Goal: Check status: Check status

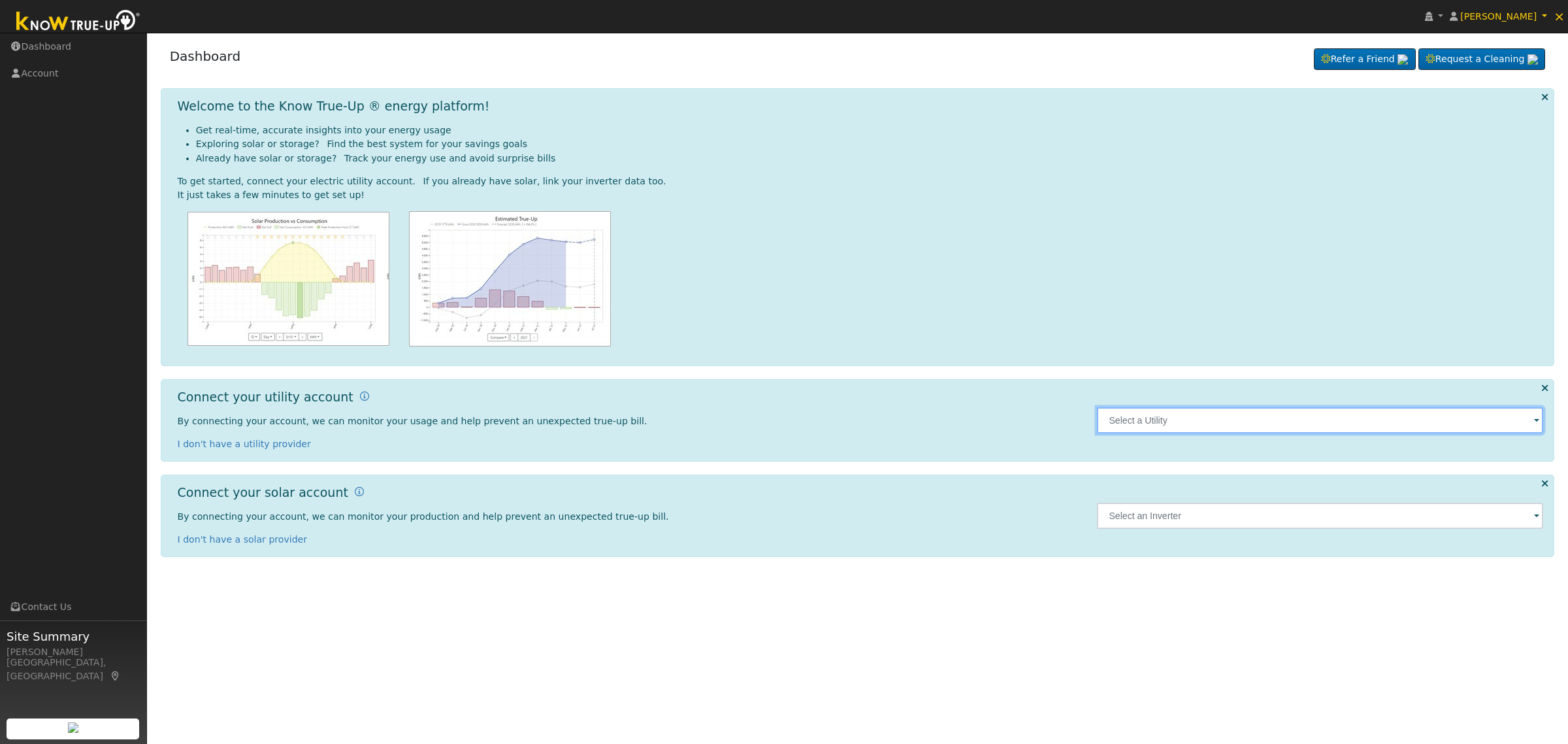
click at [1282, 416] on input "text" at bounding box center [1320, 420] width 446 height 26
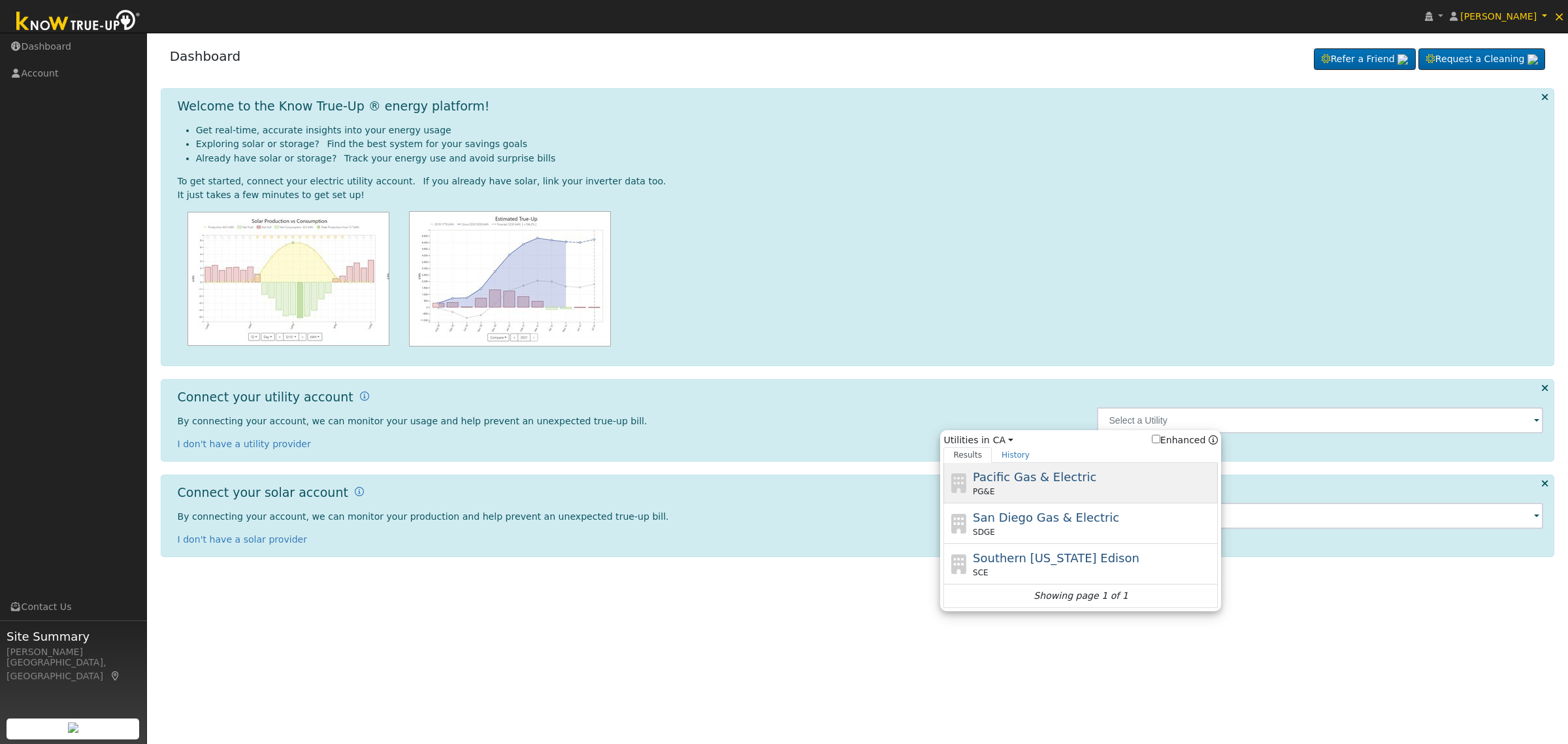
click at [1107, 483] on div "Pacific Gas & Electric PG&E" at bounding box center [1094, 483] width 243 height 29
type input "PG&E"
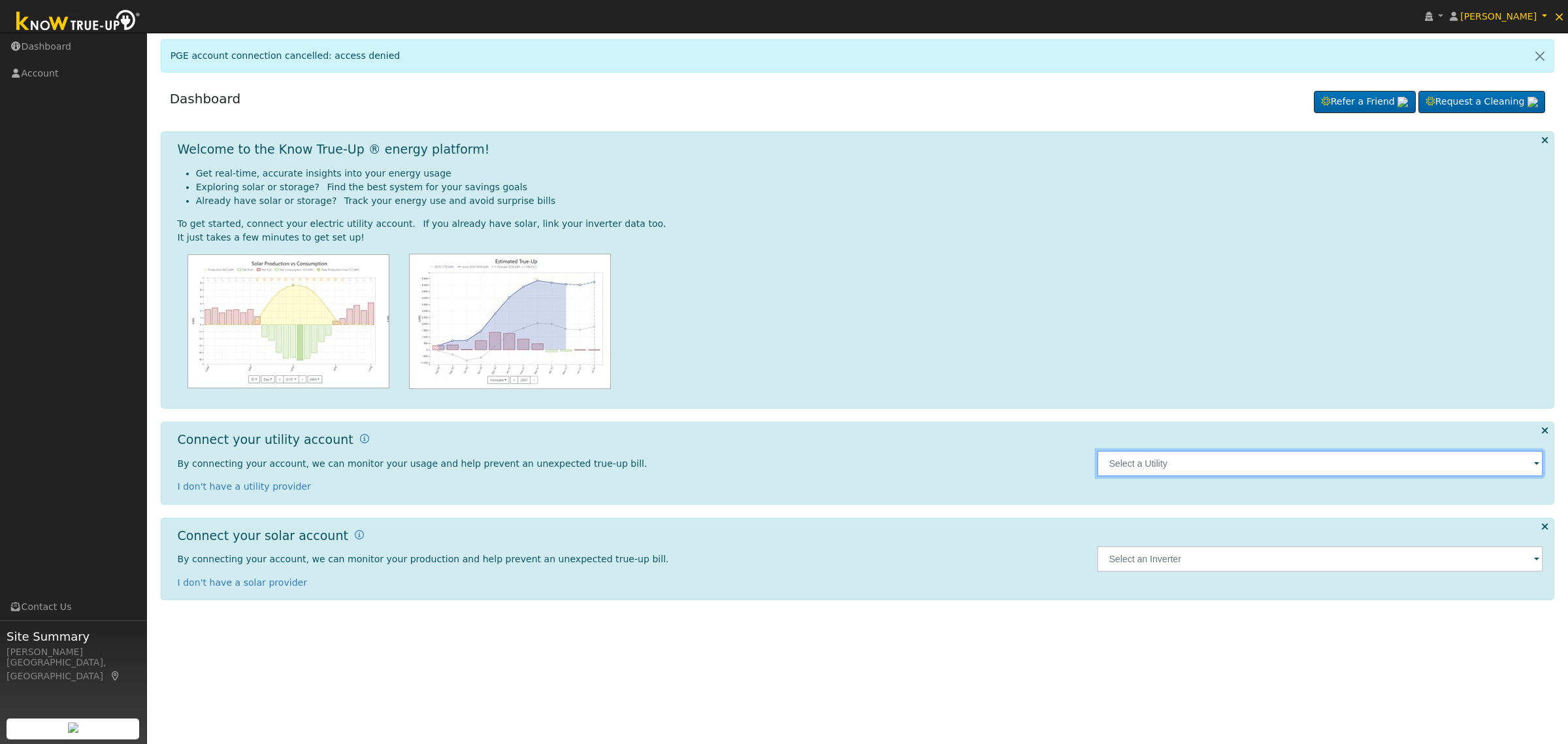
click at [1427, 469] on input "text" at bounding box center [1320, 463] width 446 height 26
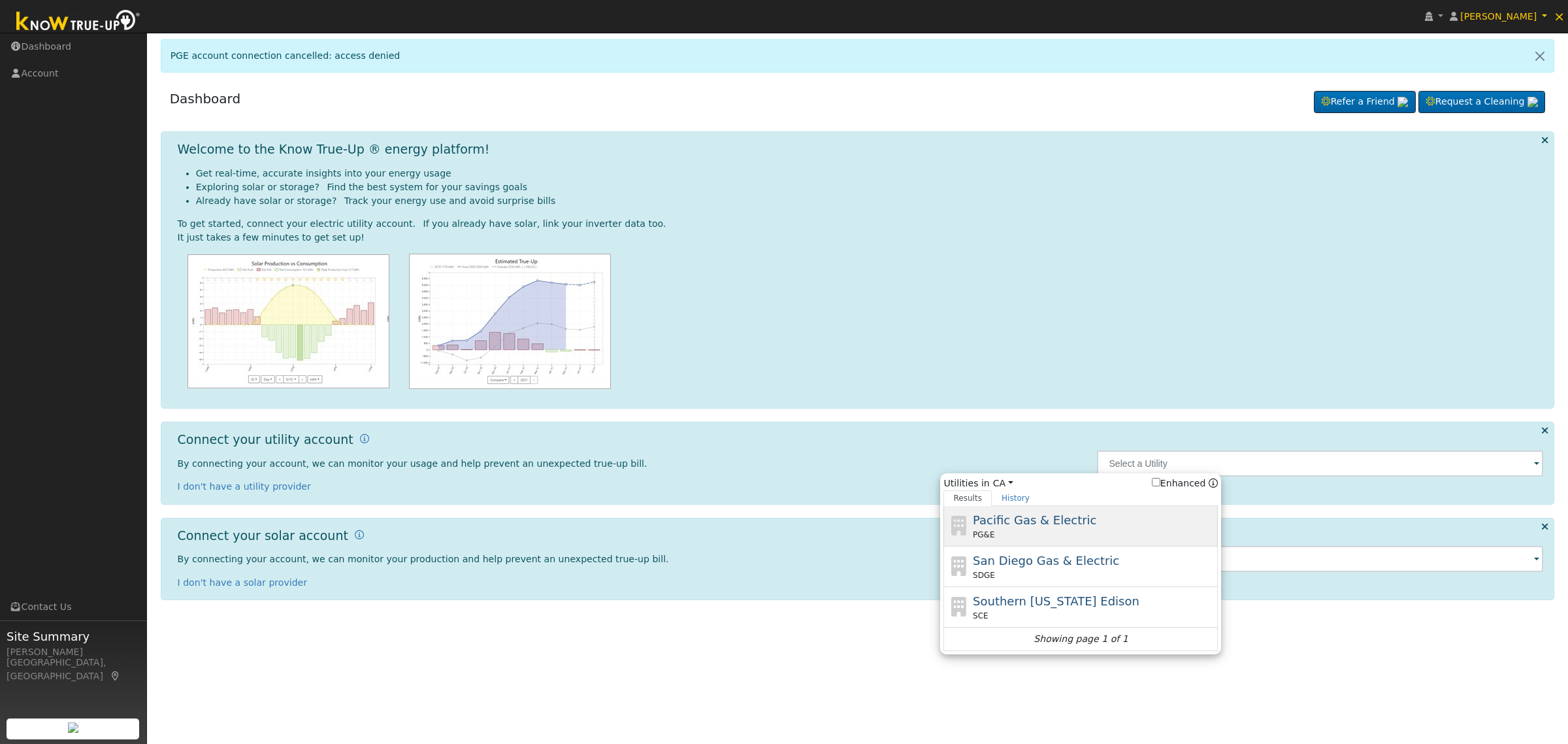
click at [1078, 511] on div "Pacific Gas & Electric PG&E" at bounding box center [1081, 526] width 274 height 40
type input "PG&E"
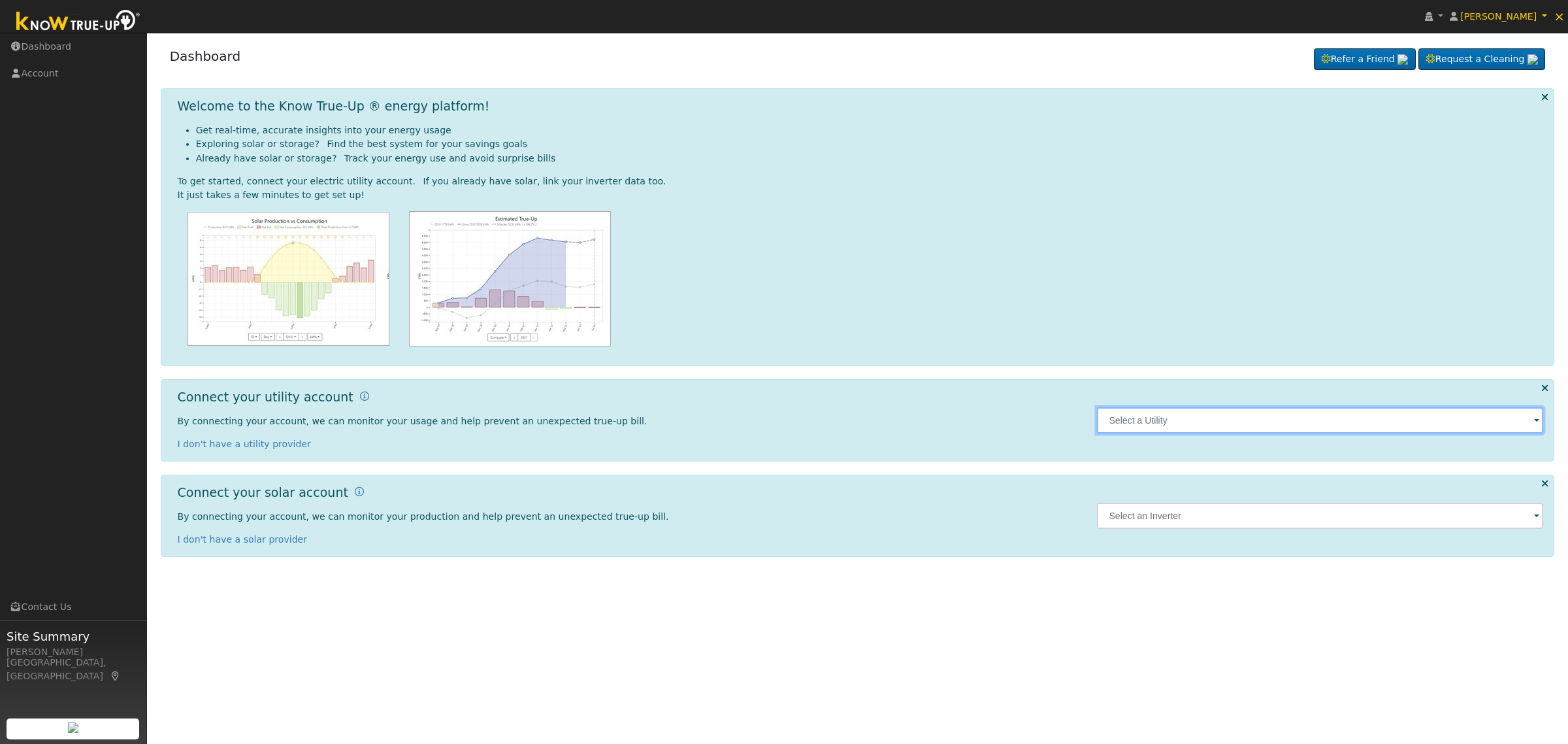
click at [1382, 423] on input "text" at bounding box center [1320, 420] width 446 height 26
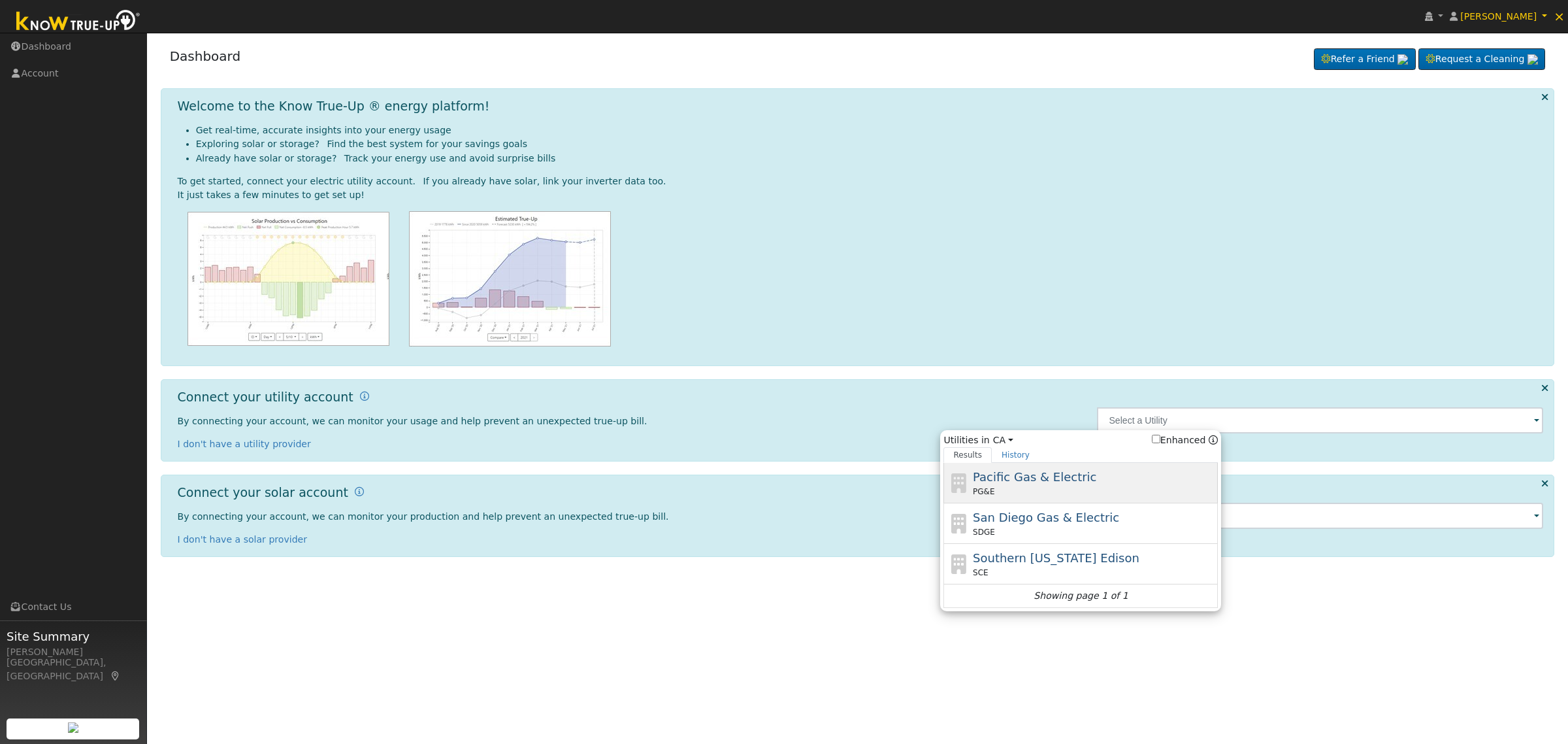
click at [1077, 491] on div "PG&E" at bounding box center [1094, 492] width 243 height 12
type input "PG&E"
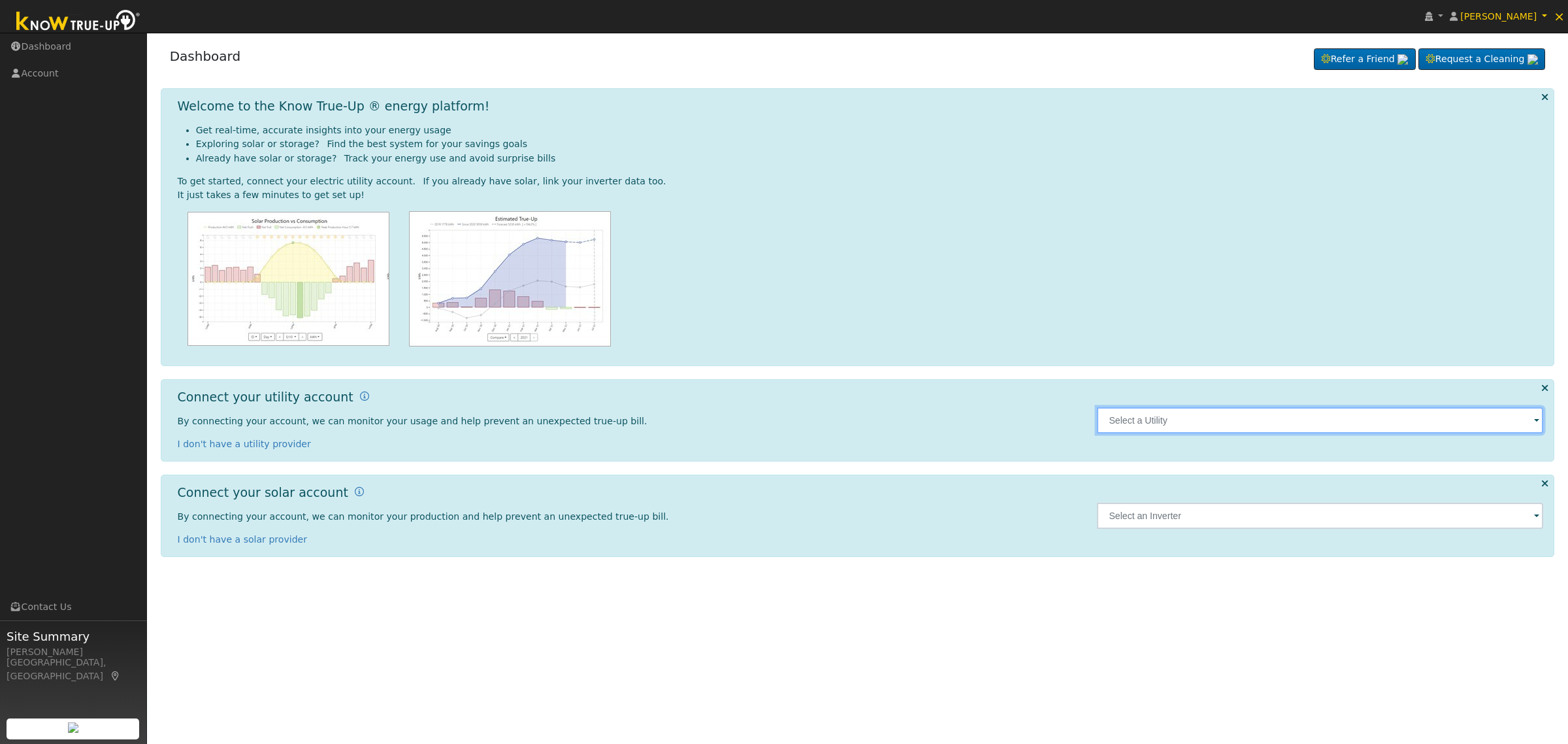
click at [1416, 423] on input "text" at bounding box center [1320, 420] width 446 height 26
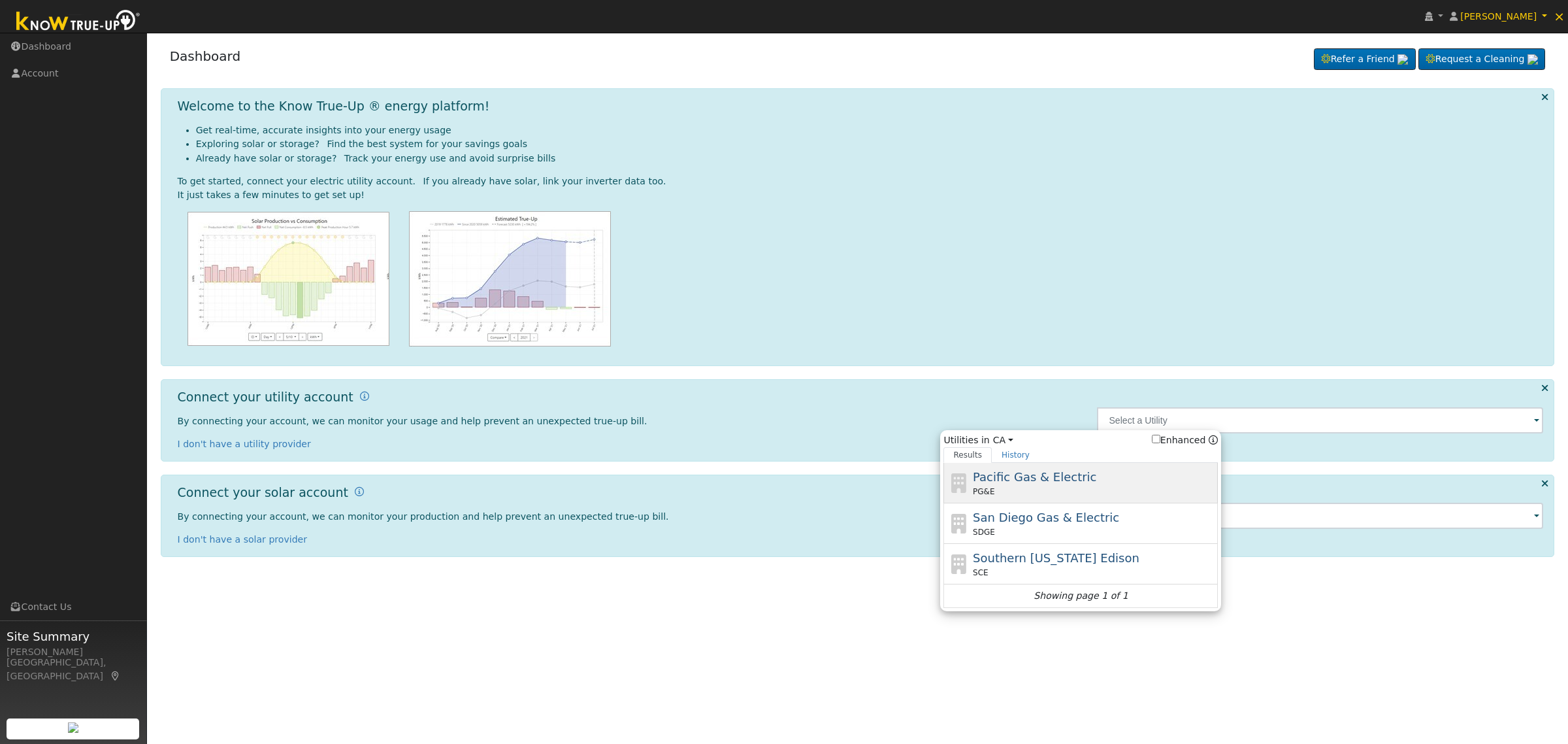
click at [1060, 484] on span "Pacific Gas & Electric" at bounding box center [1034, 477] width 124 height 13
type input "PG&E"
